Goal: Transaction & Acquisition: Purchase product/service

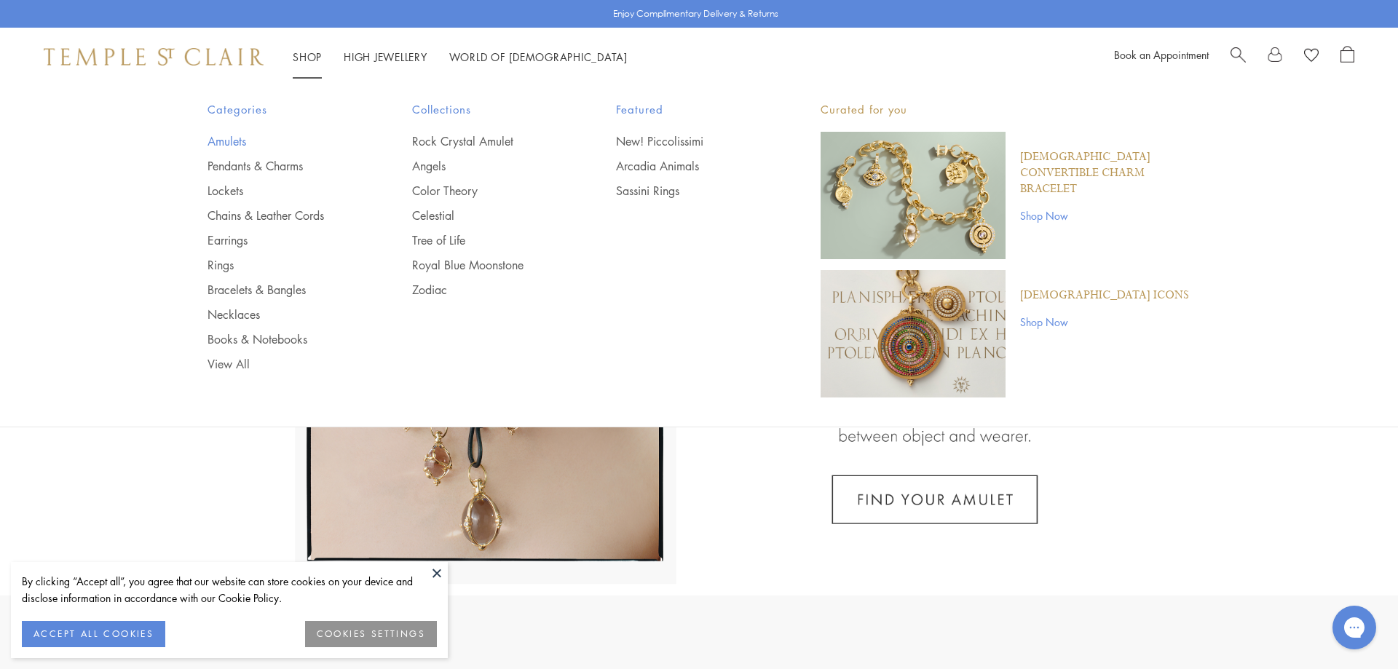
click at [226, 140] on link "Amulets" at bounding box center [281, 141] width 146 height 16
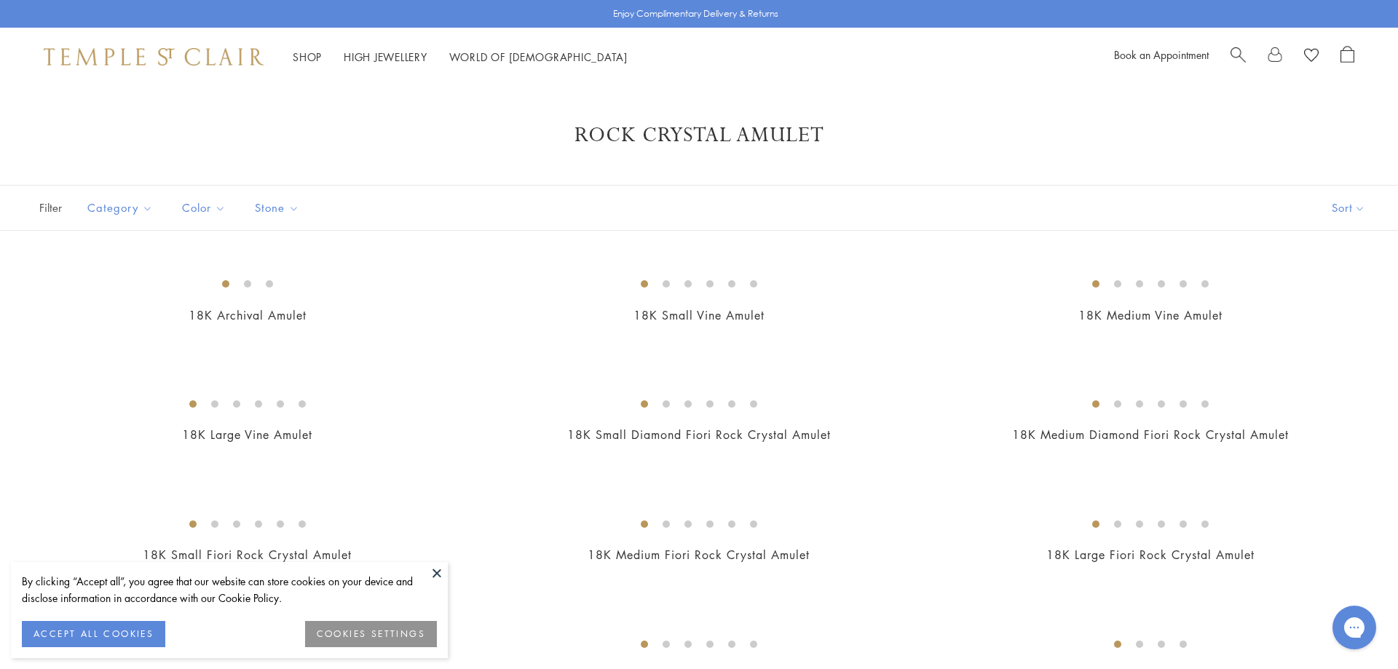
click at [438, 569] on button at bounding box center [437, 573] width 22 height 22
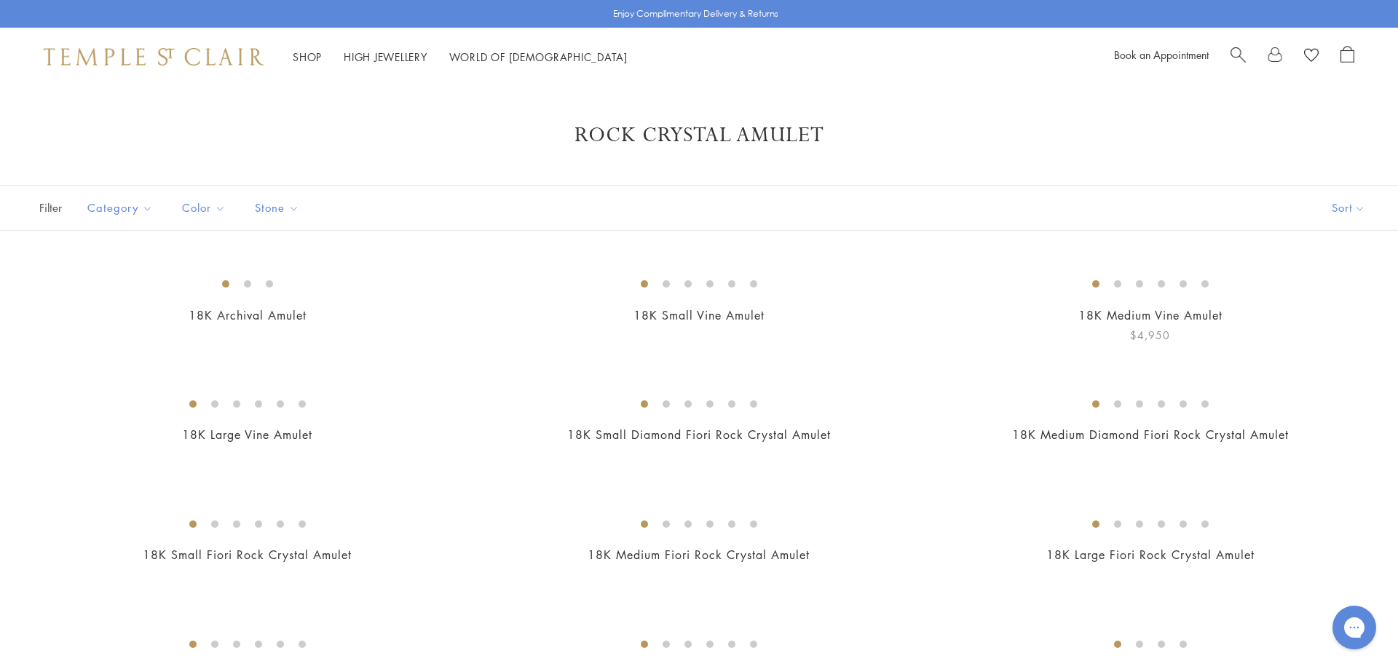
click at [0, 0] on img at bounding box center [0, 0] width 0 height 0
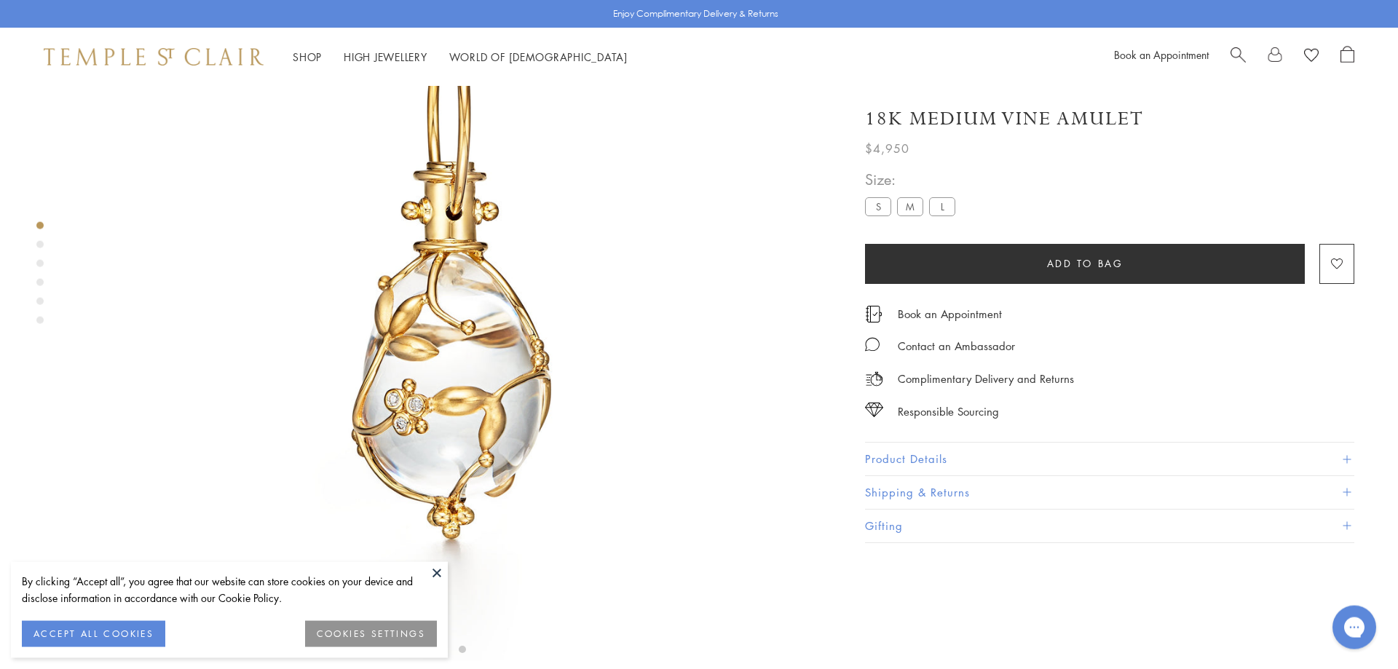
scroll to position [155, 0]
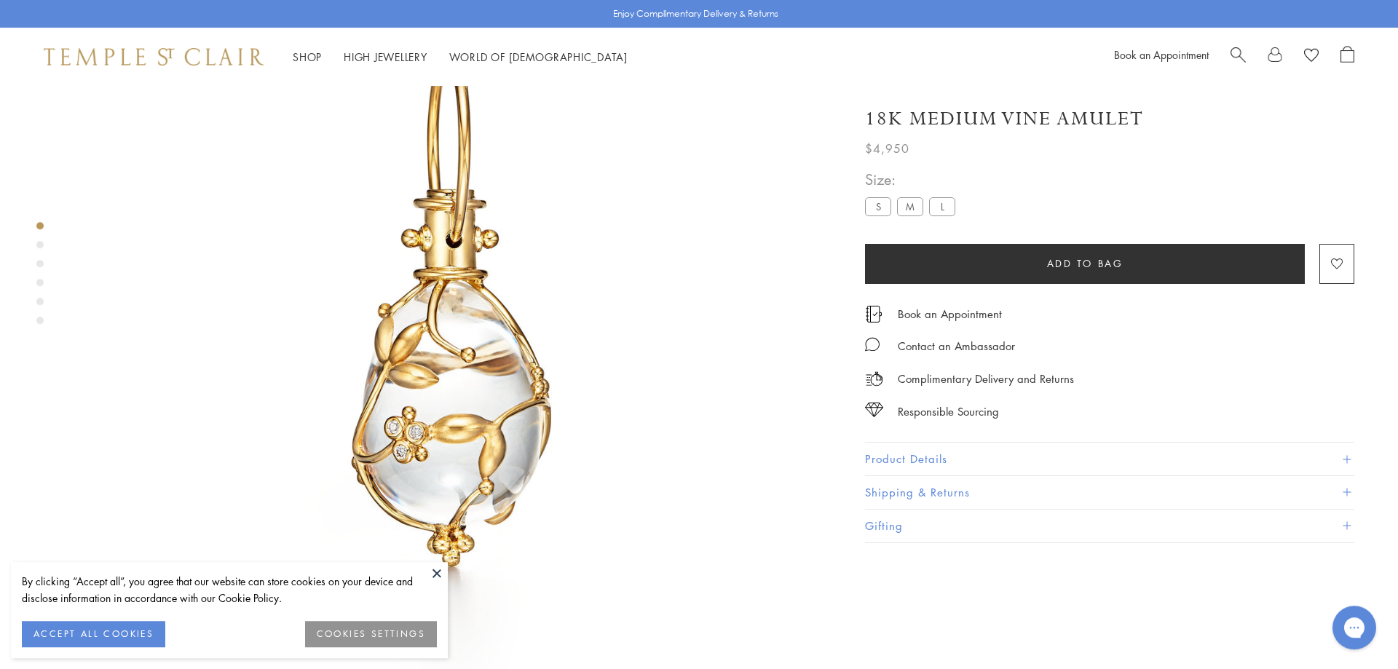
click at [420, 561] on img at bounding box center [451, 309] width 757 height 757
click at [424, 562] on img at bounding box center [451, 309] width 757 height 757
click at [492, 561] on img at bounding box center [451, 309] width 757 height 757
click at [428, 564] on button at bounding box center [437, 573] width 22 height 22
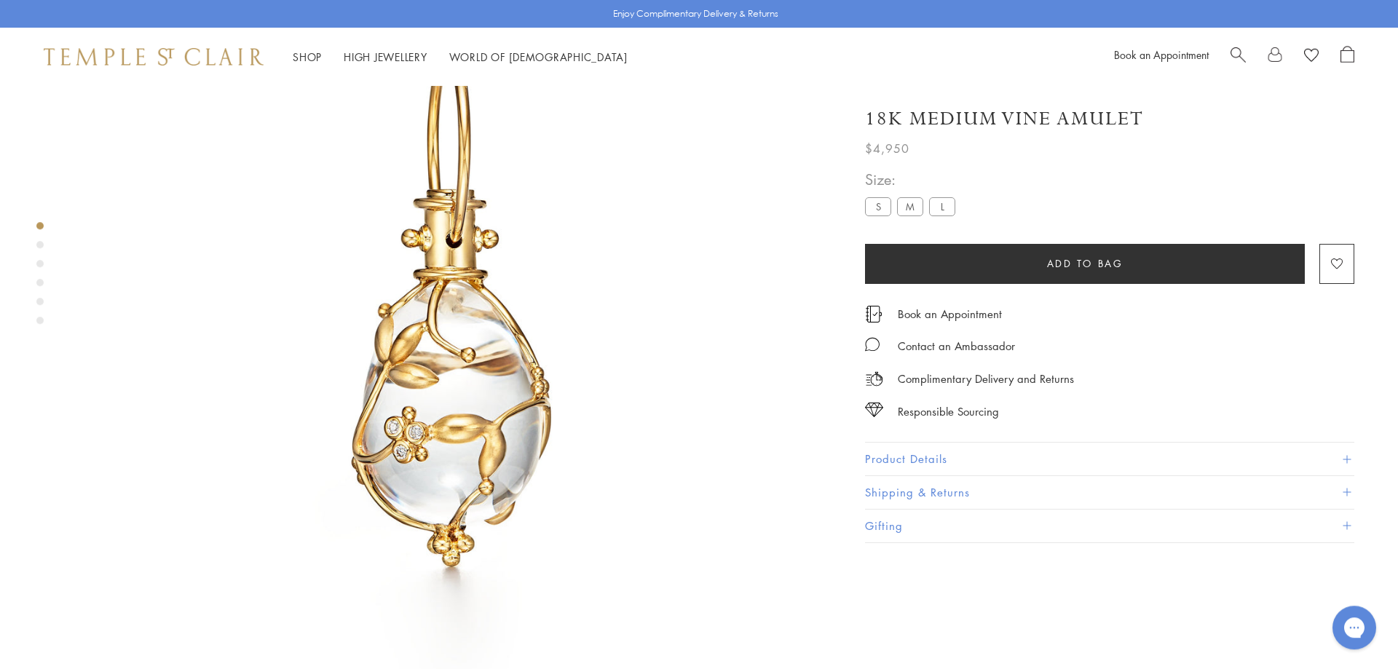
click at [1235, 50] on span "Search" at bounding box center [1238, 53] width 15 height 15
click at [96, 117] on input "search" at bounding box center [707, 115] width 1283 height 17
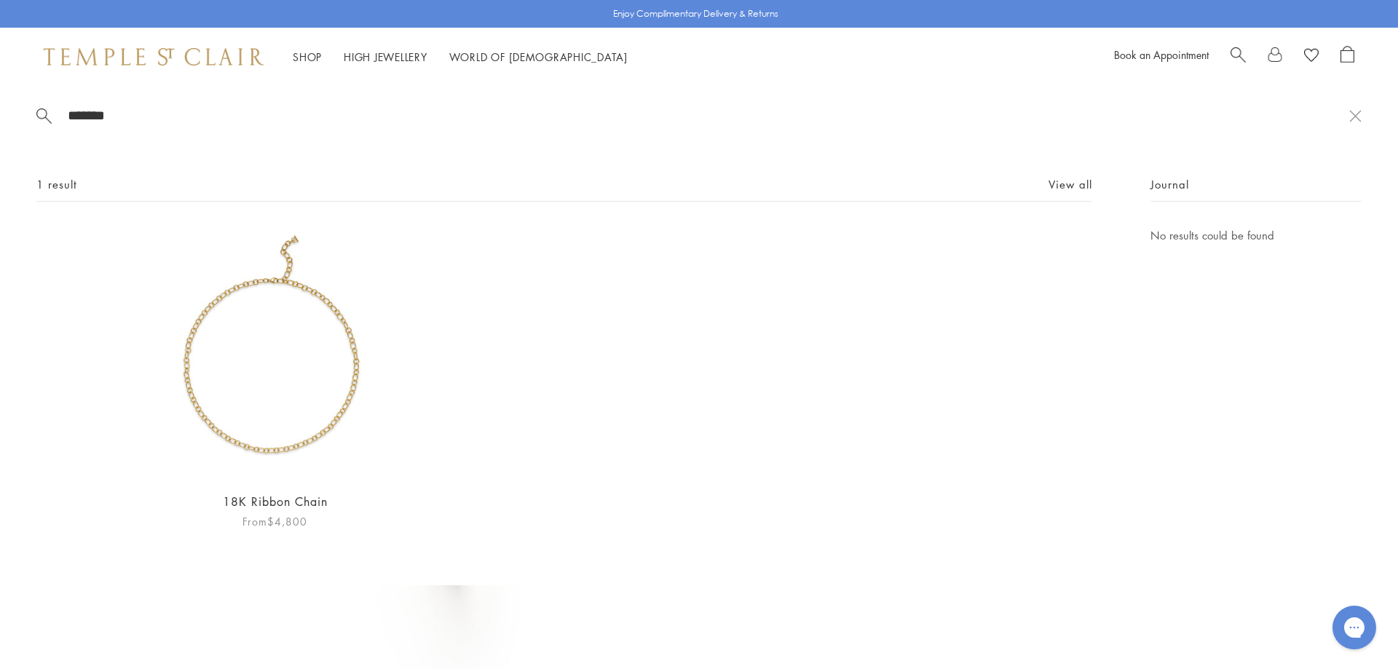
type input "*******"
click at [258, 304] on img at bounding box center [275, 352] width 253 height 253
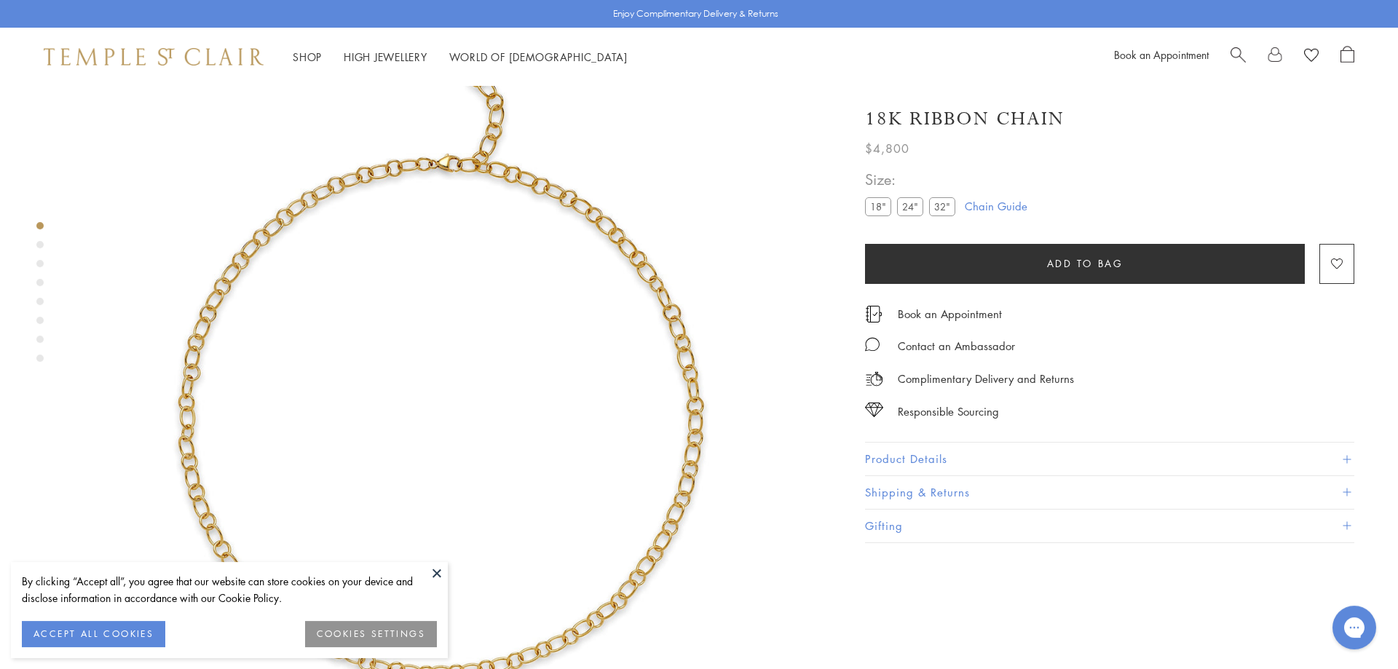
scroll to position [86, 0]
click at [911, 206] on label "24"" at bounding box center [910, 206] width 26 height 18
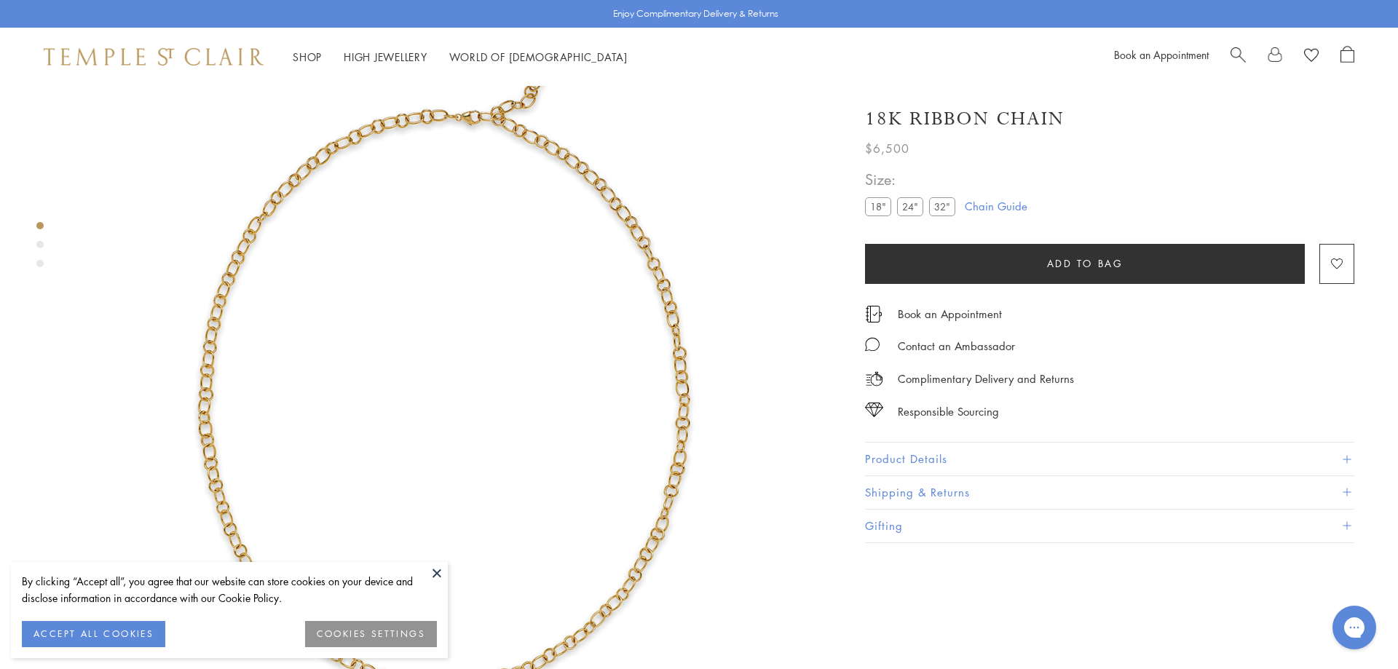
click at [67, 643] on button "ACCEPT ALL COOKIES" at bounding box center [93, 634] width 143 height 26
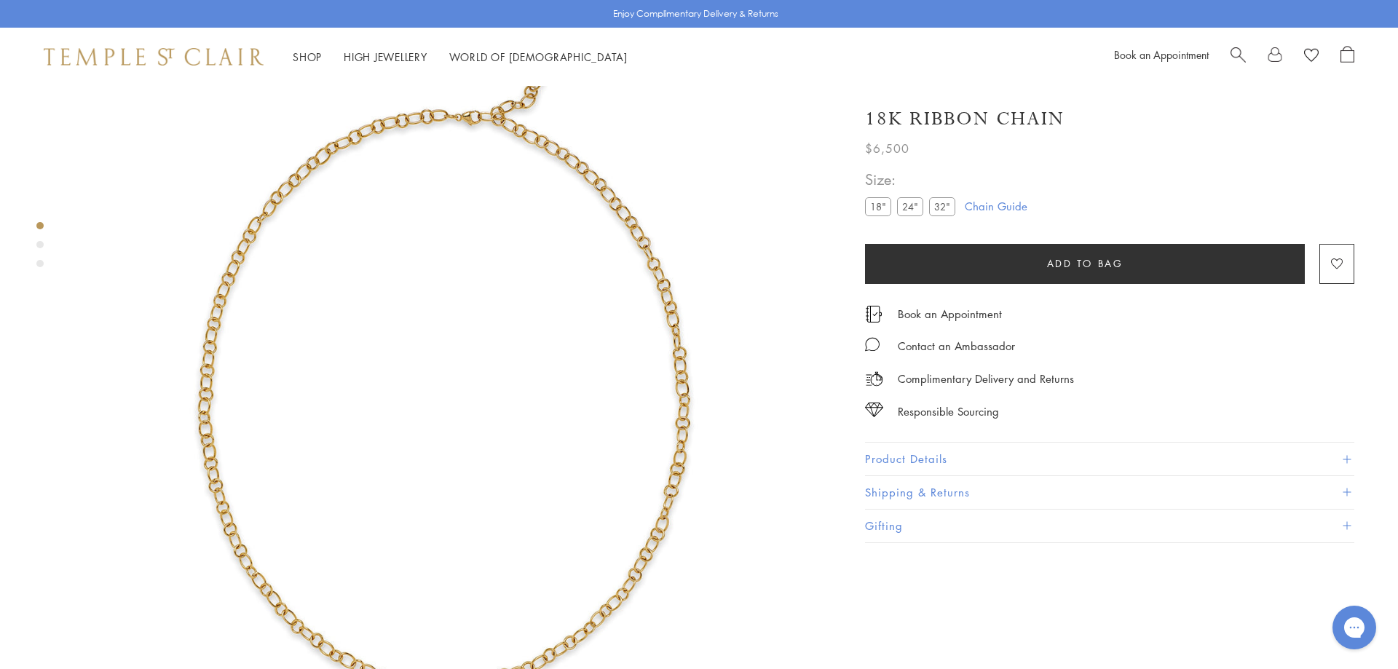
click at [1233, 53] on span "Search" at bounding box center [1238, 53] width 15 height 15
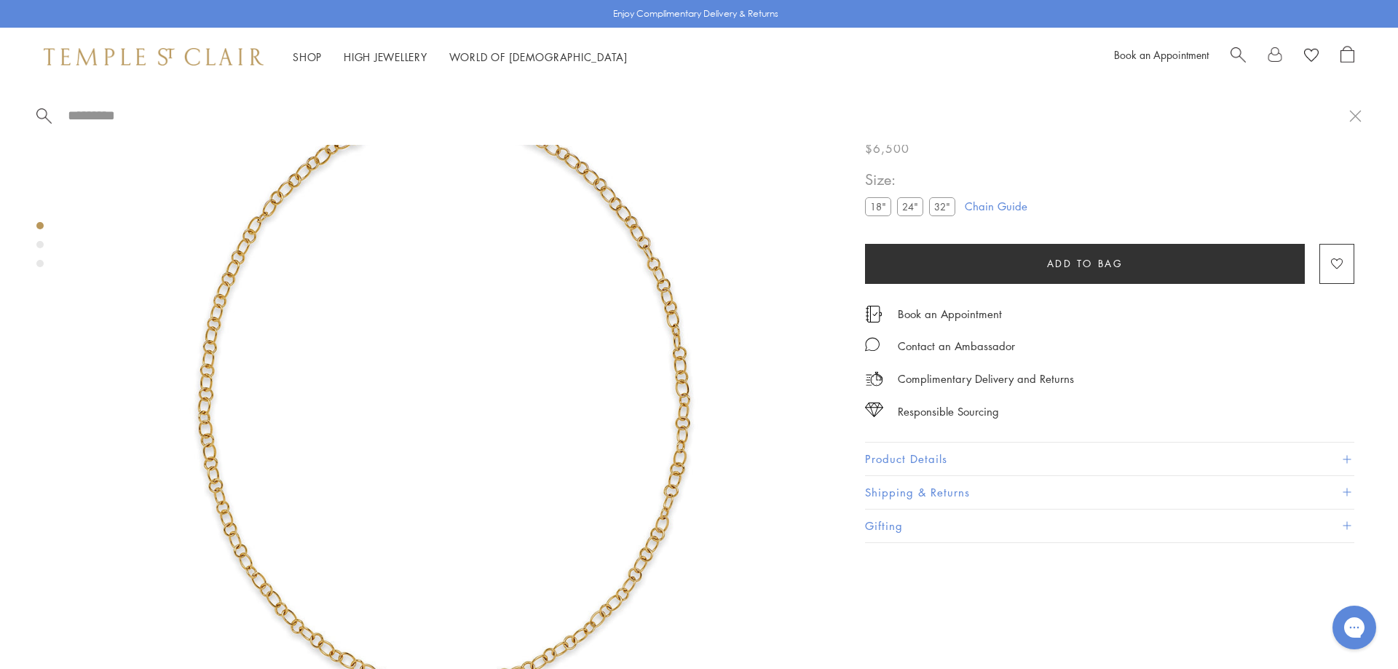
click at [1228, 50] on div "Book an Appointment" at bounding box center [1234, 57] width 240 height 22
click at [1234, 53] on span "Search" at bounding box center [1238, 53] width 15 height 15
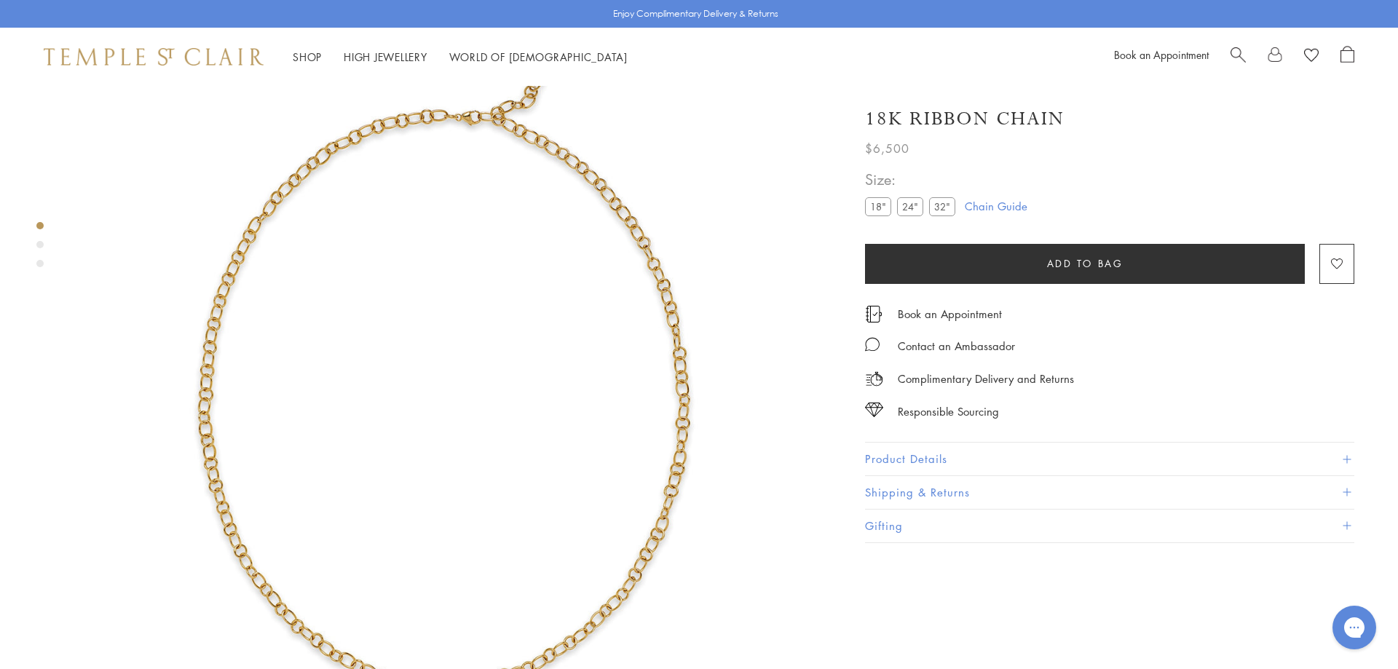
click at [1234, 53] on span "Search" at bounding box center [1238, 53] width 15 height 15
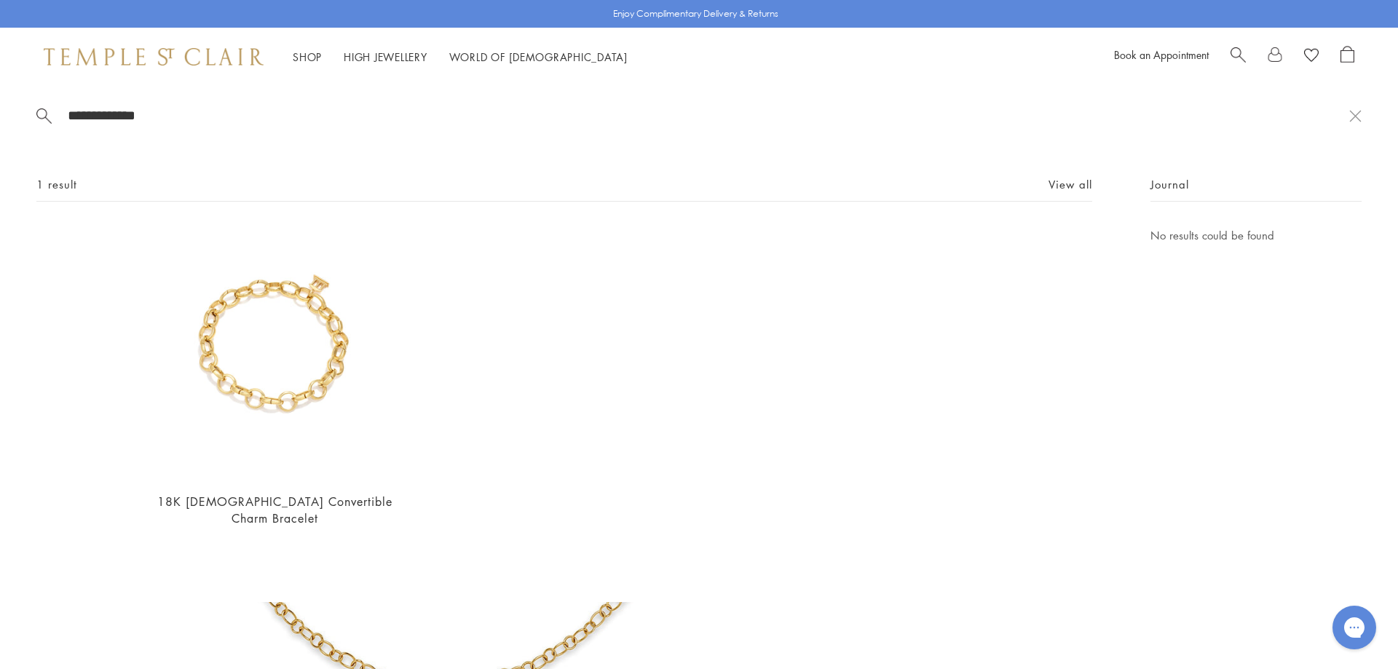
type input "**********"
drag, startPoint x: 194, startPoint y: 122, endPoint x: 74, endPoint y: 115, distance: 121.1
click at [74, 115] on div "**********" at bounding box center [699, 344] width 1398 height 516
drag, startPoint x: 195, startPoint y: 116, endPoint x: 41, endPoint y: 99, distance: 155.3
click at [66, 107] on input "**********" at bounding box center [707, 115] width 1283 height 17
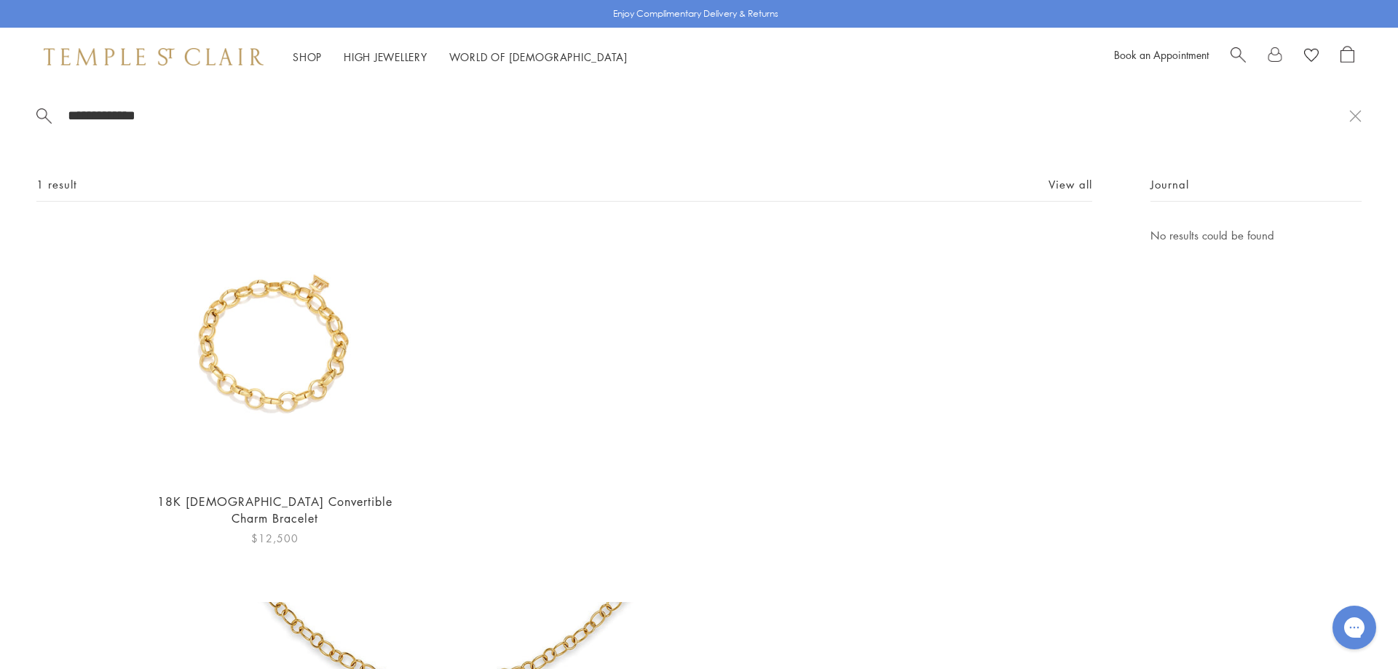
click at [276, 398] on img at bounding box center [275, 352] width 253 height 253
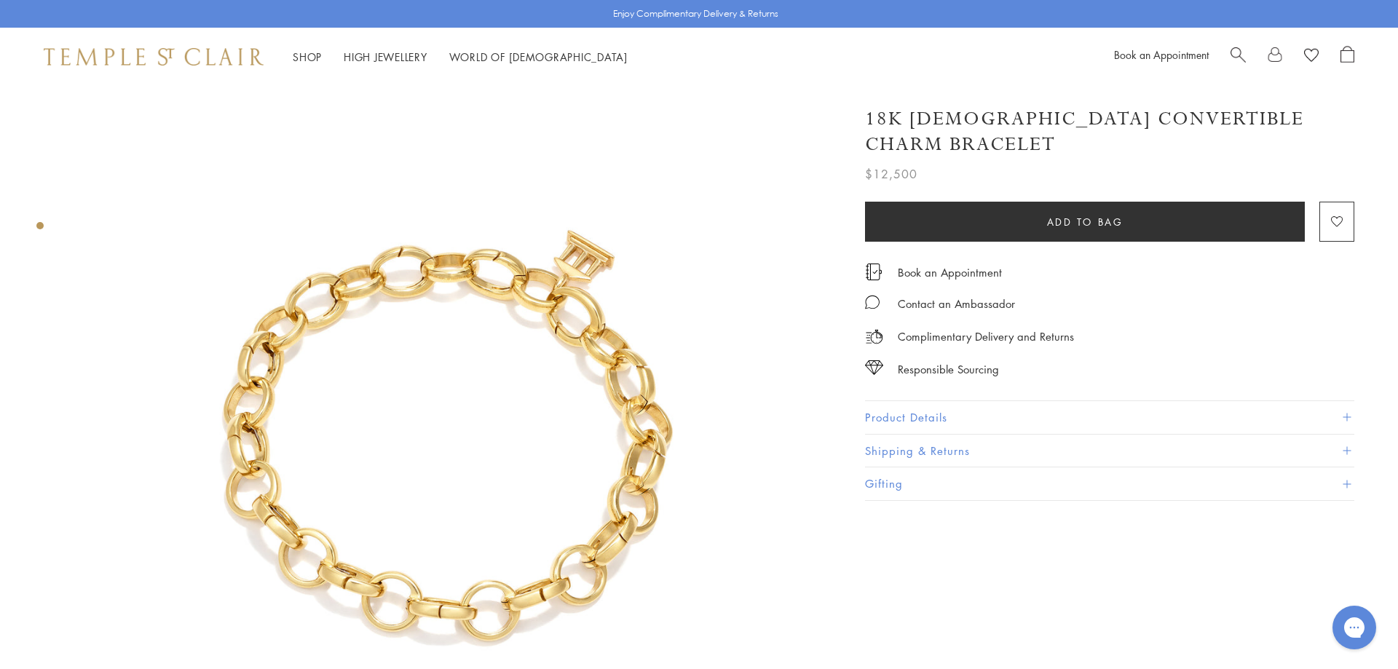
drag, startPoint x: 1352, startPoint y: 121, endPoint x: 1341, endPoint y: 108, distance: 16.5
click at [1341, 108] on div "18K [DEMOGRAPHIC_DATA] Convertible Charm Bracelet" at bounding box center [1109, 131] width 489 height 51
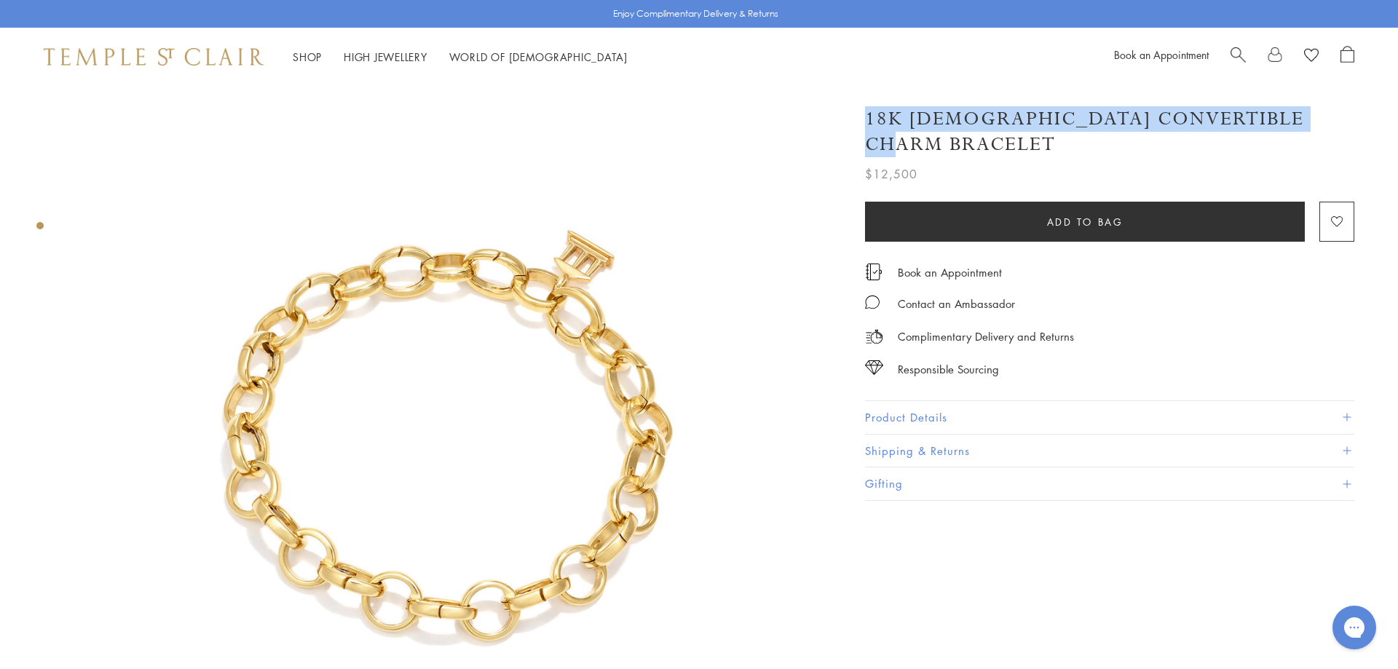
drag, startPoint x: 1349, startPoint y: 123, endPoint x: 1338, endPoint y: 116, distance: 13.1
click at [1338, 116] on div "18K [DEMOGRAPHIC_DATA] Convertible Charm Bracelet" at bounding box center [1109, 131] width 489 height 51
drag, startPoint x: 1341, startPoint y: 122, endPoint x: 1015, endPoint y: 131, distance: 325.6
click at [1014, 119] on h1 "18K [DEMOGRAPHIC_DATA] Convertible Charm Bracelet" at bounding box center [1109, 131] width 489 height 51
click at [992, 401] on button "Product Details" at bounding box center [1109, 417] width 489 height 33
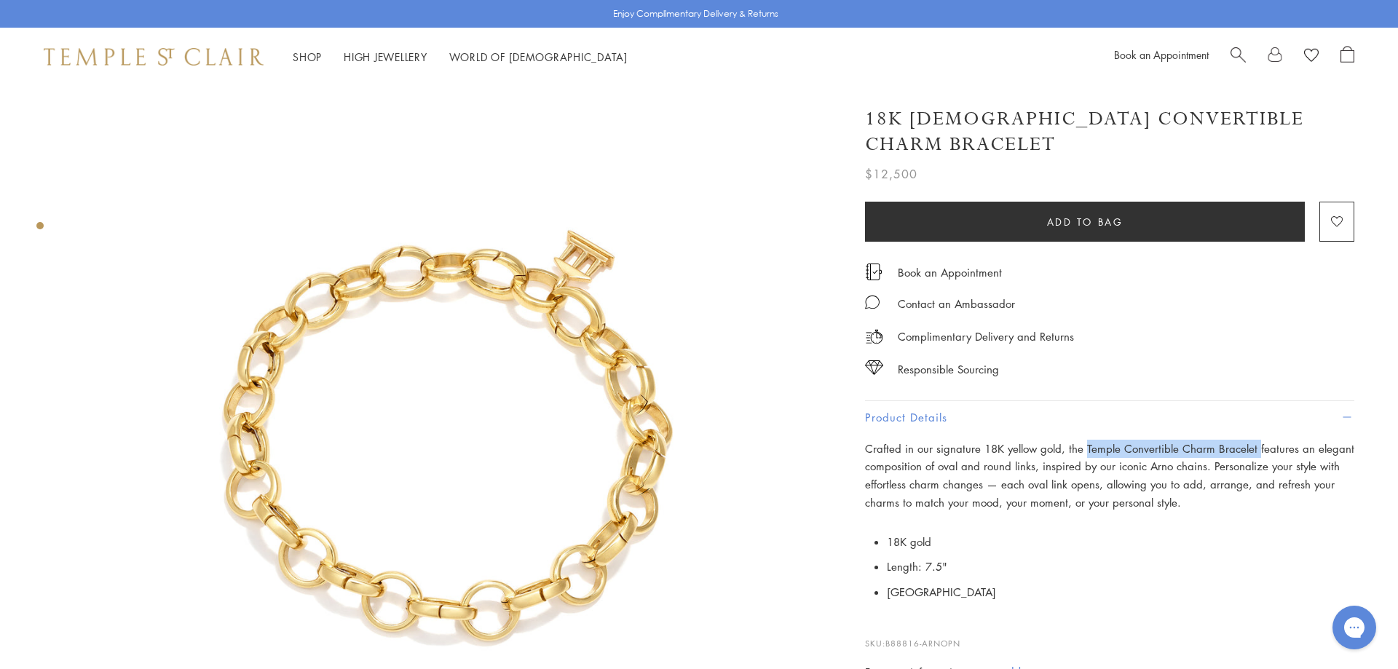
drag, startPoint x: 1082, startPoint y: 419, endPoint x: 1252, endPoint y: 425, distance: 170.5
click at [1252, 440] on p "Crafted in our signature 18K yellow gold, the Temple Convertible Charm Bracelet…" at bounding box center [1109, 476] width 489 height 72
copy p "[DEMOGRAPHIC_DATA] Convertible Charm Bracelet"
